Goal: Navigation & Orientation: Understand site structure

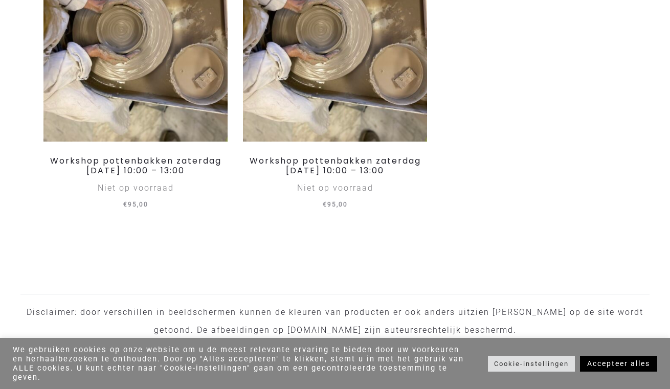
scroll to position [1262, 0]
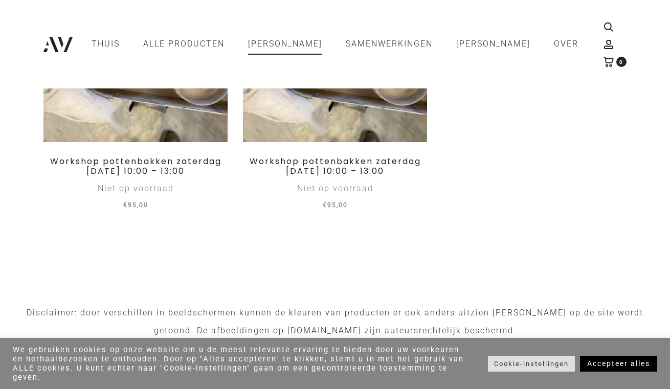
click at [594, 364] on link "Accepteer alles" at bounding box center [618, 364] width 77 height 16
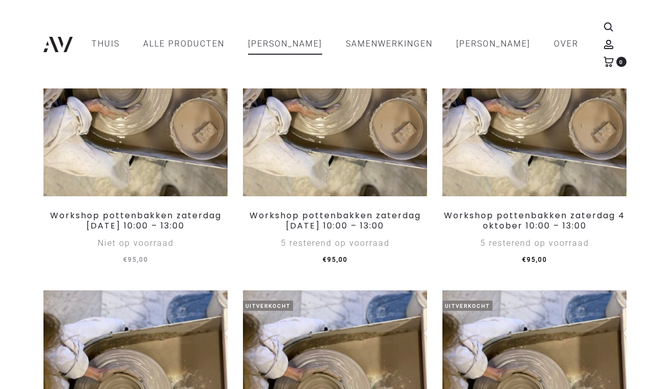
scroll to position [580, 0]
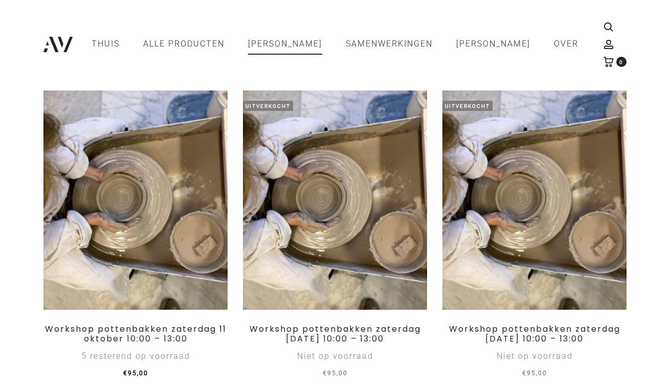
scroll to position [780, 0]
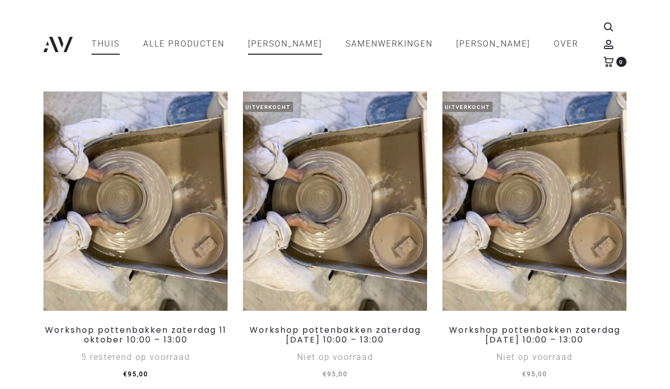
click at [120, 35] on link "Thuis" at bounding box center [106, 43] width 28 height 17
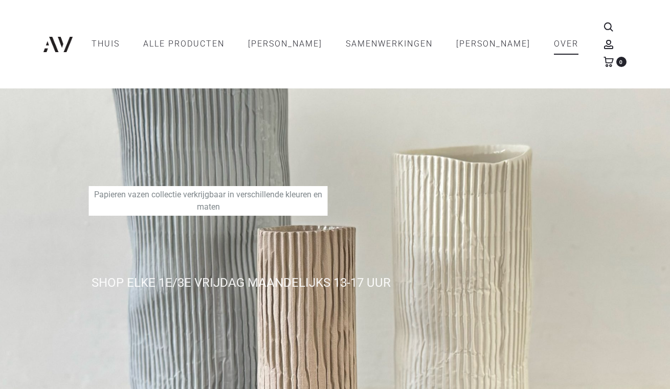
click at [554, 36] on link "OVER" at bounding box center [566, 43] width 25 height 17
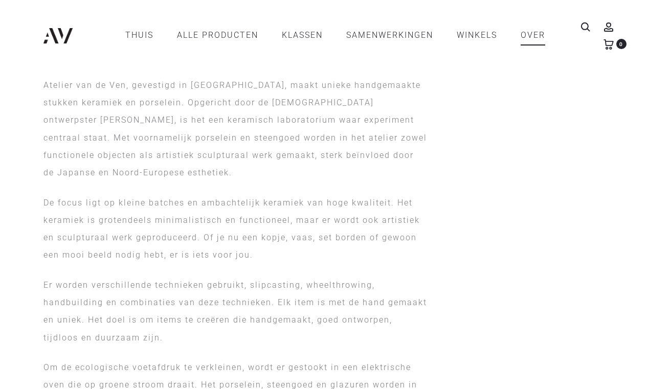
scroll to position [561, 0]
click at [477, 33] on link "WINKELS" at bounding box center [477, 35] width 40 height 17
